Goal: Information Seeking & Learning: Learn about a topic

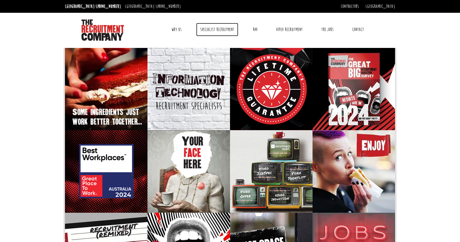
click at [209, 28] on link "Specialist Recruitment" at bounding box center [217, 29] width 42 height 13
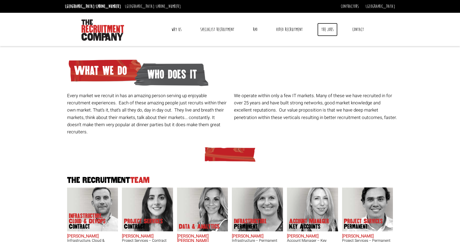
click at [325, 31] on link "The Jobs" at bounding box center [327, 29] width 20 height 13
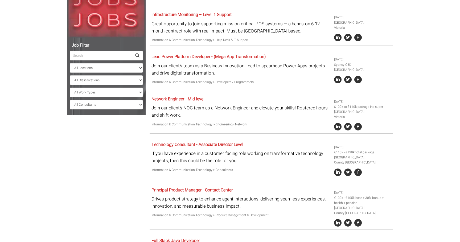
scroll to position [81, 0]
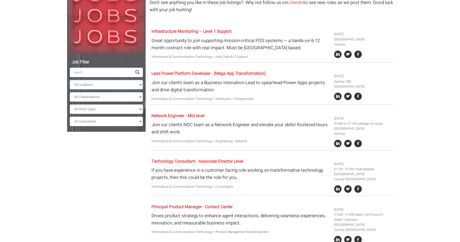
click at [121, 80] on select "All Locations Sydney Melbourne Ireland Sydney CBD Parramatta Circular Quay Nort…" at bounding box center [106, 85] width 73 height 10
select select "[GEOGRAPHIC_DATA]"
click at [70, 80] on select "All Locations Sydney Melbourne Ireland Sydney CBD Parramatta Circular Quay Nort…" at bounding box center [106, 85] width 73 height 10
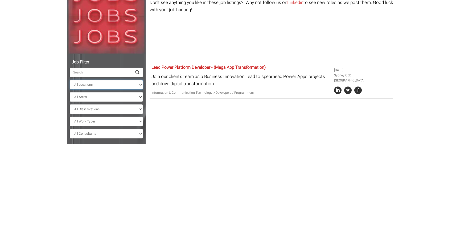
scroll to position [24, 0]
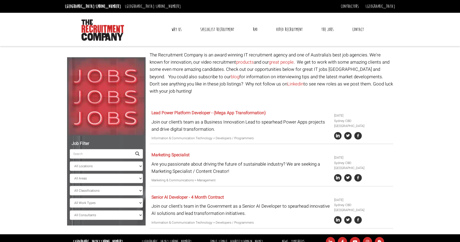
click at [176, 30] on link "Why Us" at bounding box center [176, 29] width 18 height 13
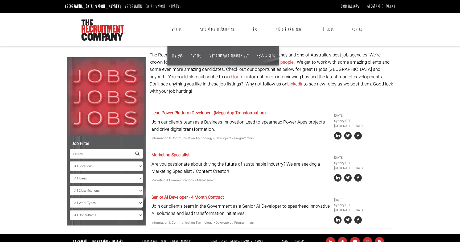
click at [176, 30] on link "Why Us" at bounding box center [176, 29] width 18 height 13
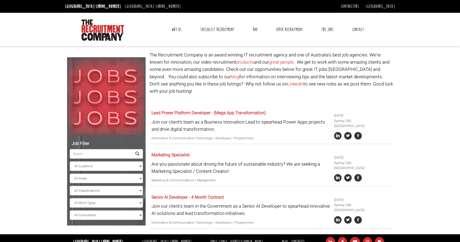
click at [176, 30] on link "Why Us" at bounding box center [176, 29] width 18 height 13
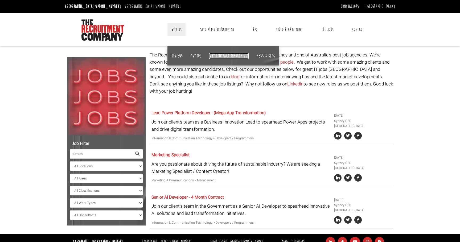
click at [217, 55] on link "Why contract through us?" at bounding box center [228, 56] width 39 height 6
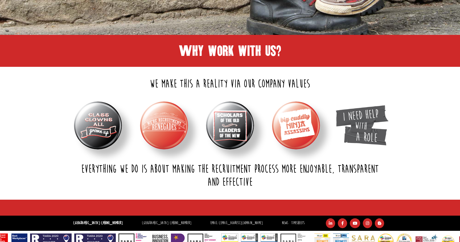
scroll to position [180, 0]
